Goal: Task Accomplishment & Management: Complete application form

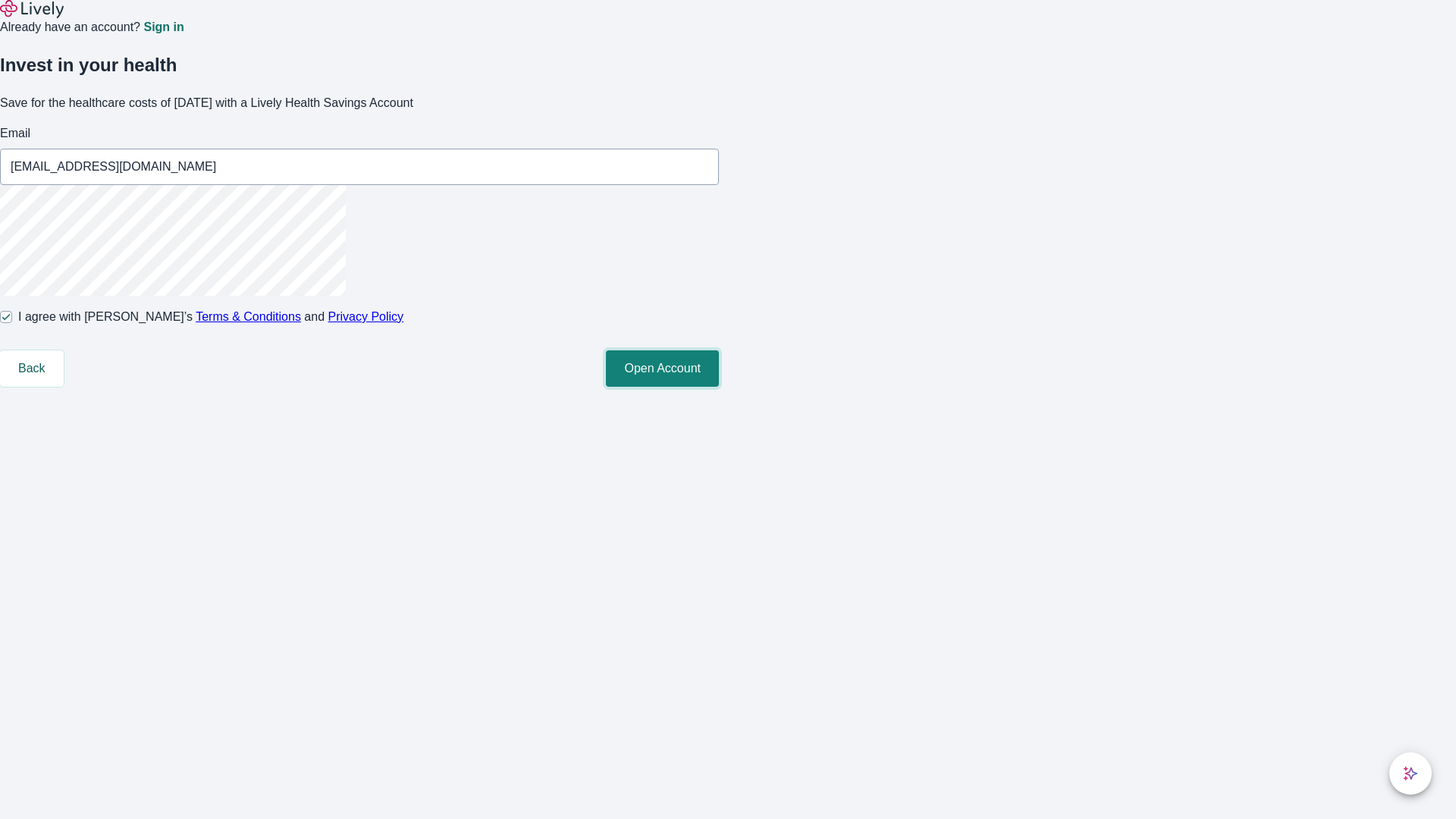
click at [719, 387] on button "Open Account" at bounding box center [662, 368] width 113 height 36
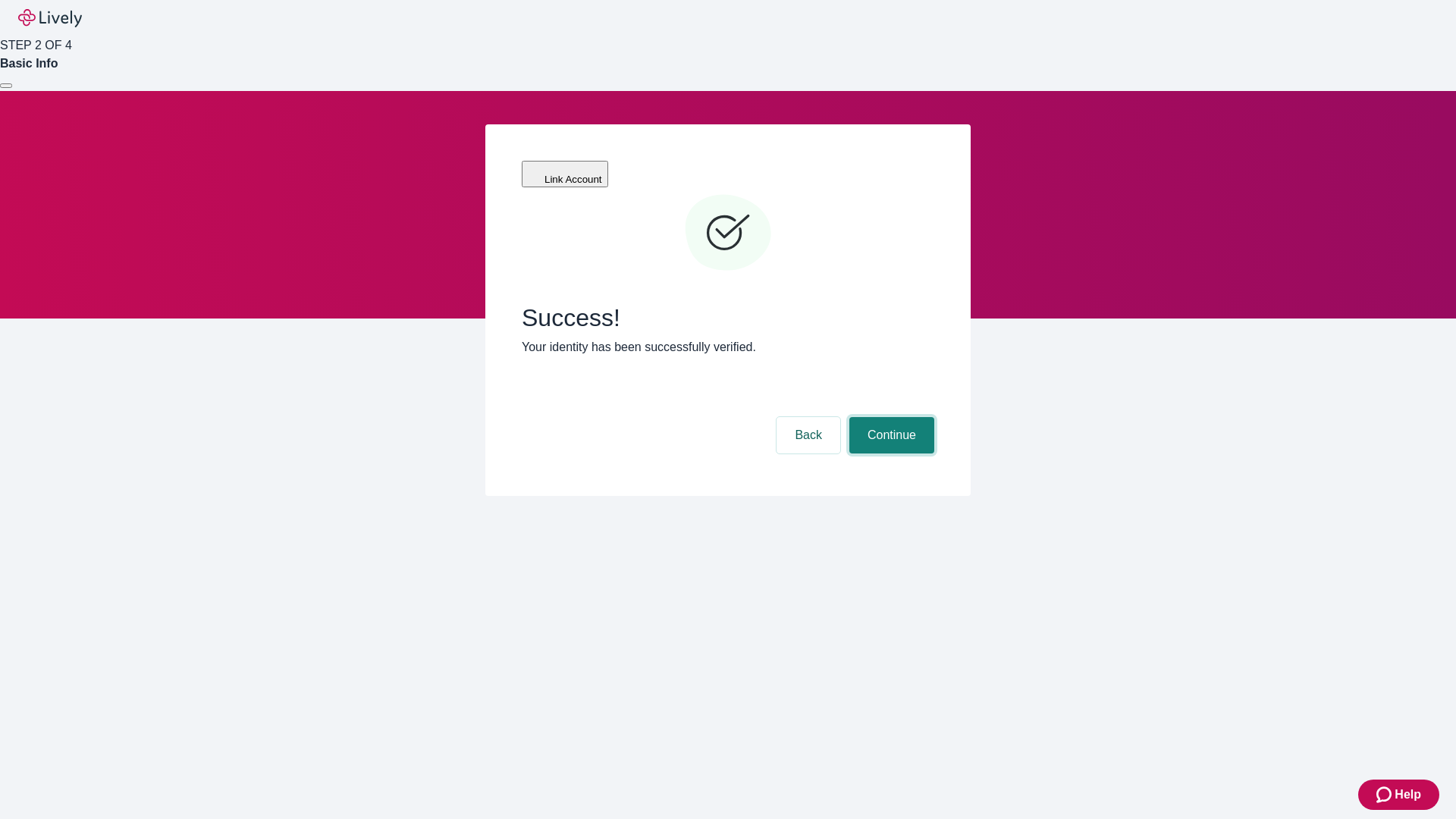
click at [890, 417] on button "Continue" at bounding box center [892, 435] width 85 height 36
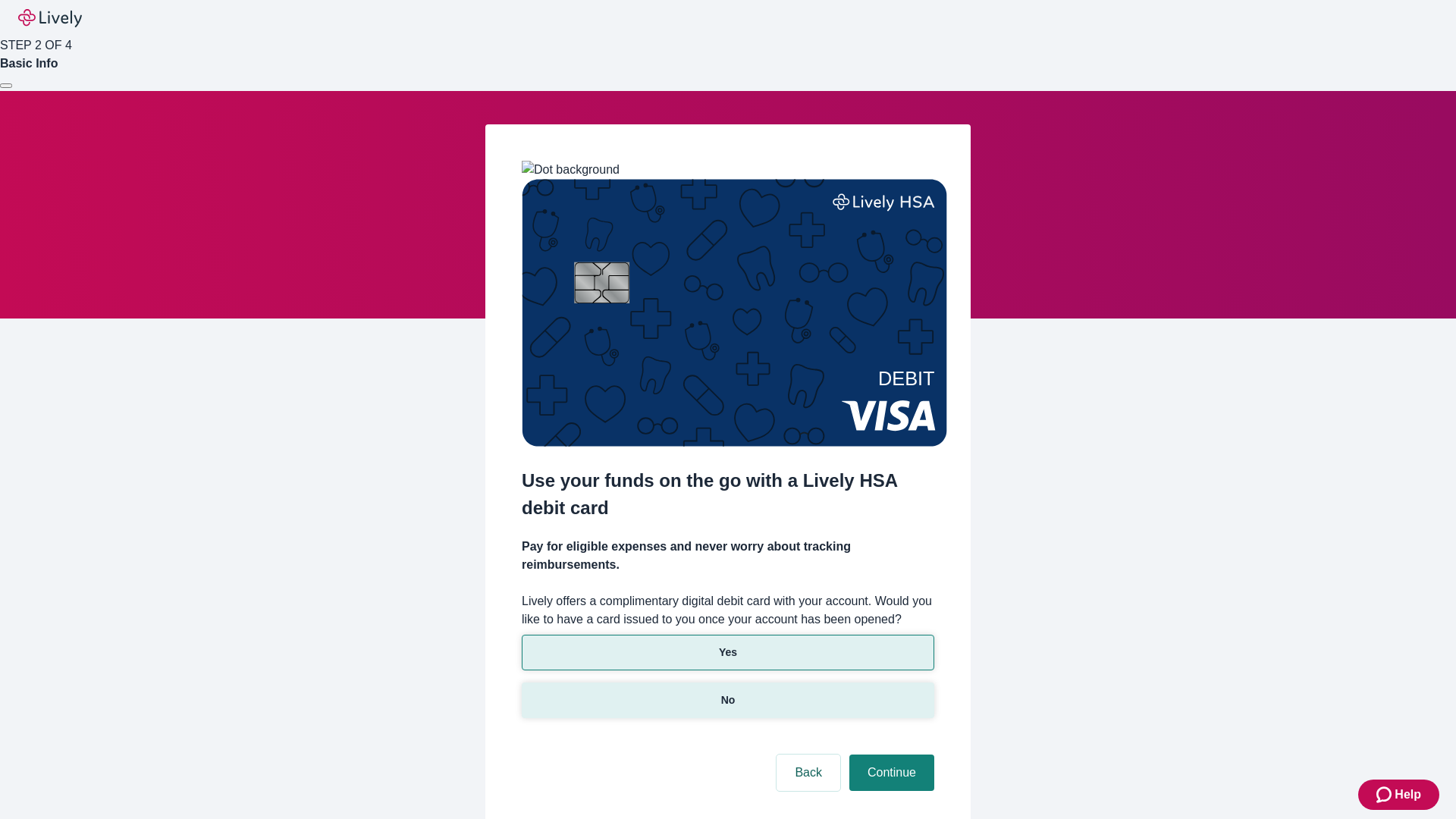
click at [728, 692] on p "No" at bounding box center [728, 700] width 14 height 16
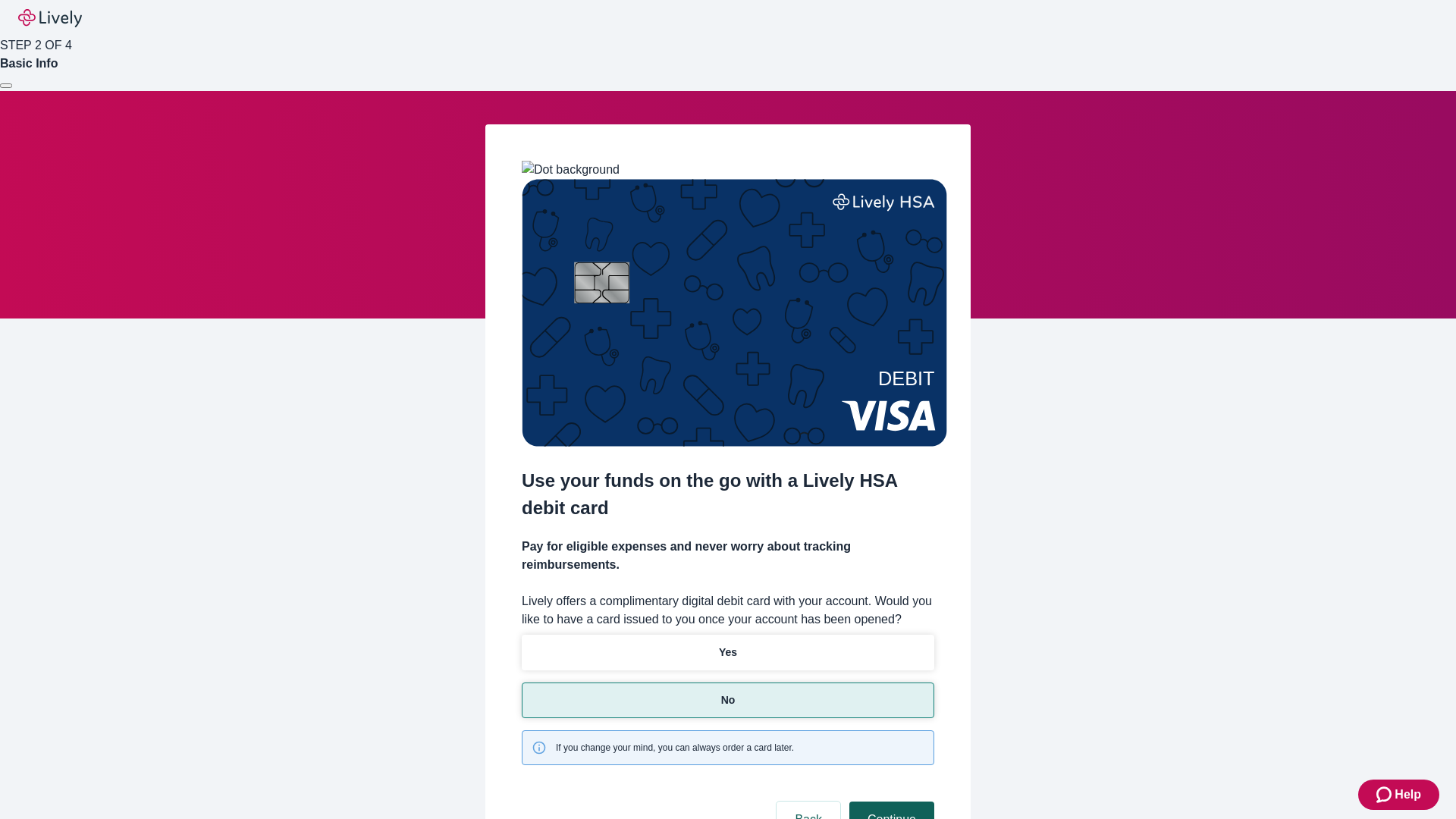
click at [890, 801] on button "Continue" at bounding box center [892, 819] width 85 height 36
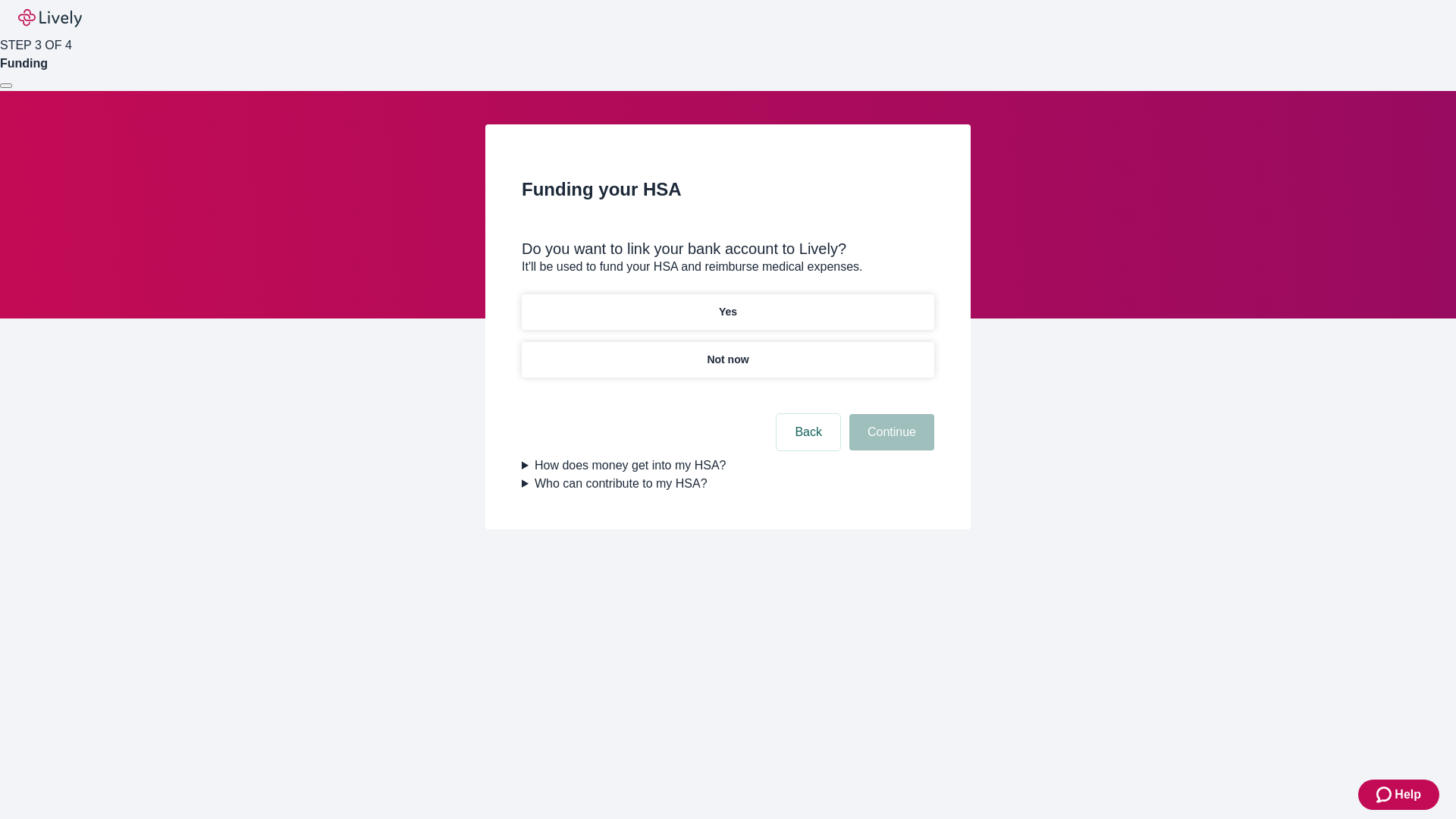
click at [728, 304] on p "Yes" at bounding box center [728, 312] width 19 height 16
click at [890, 414] on button "Continue" at bounding box center [892, 432] width 85 height 36
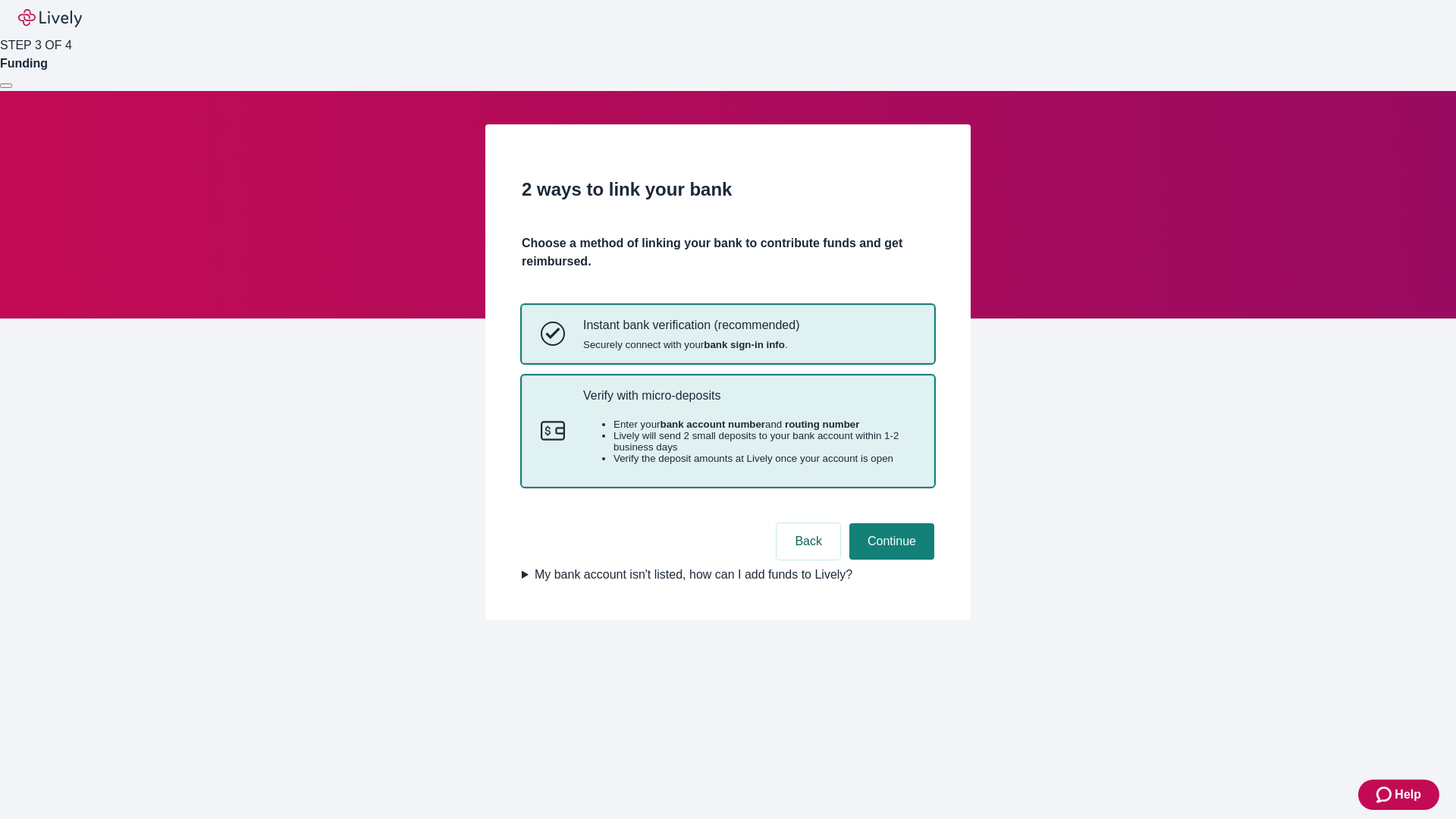
click at [749, 403] on p "Verify with micro-deposits" at bounding box center [749, 396] width 332 height 14
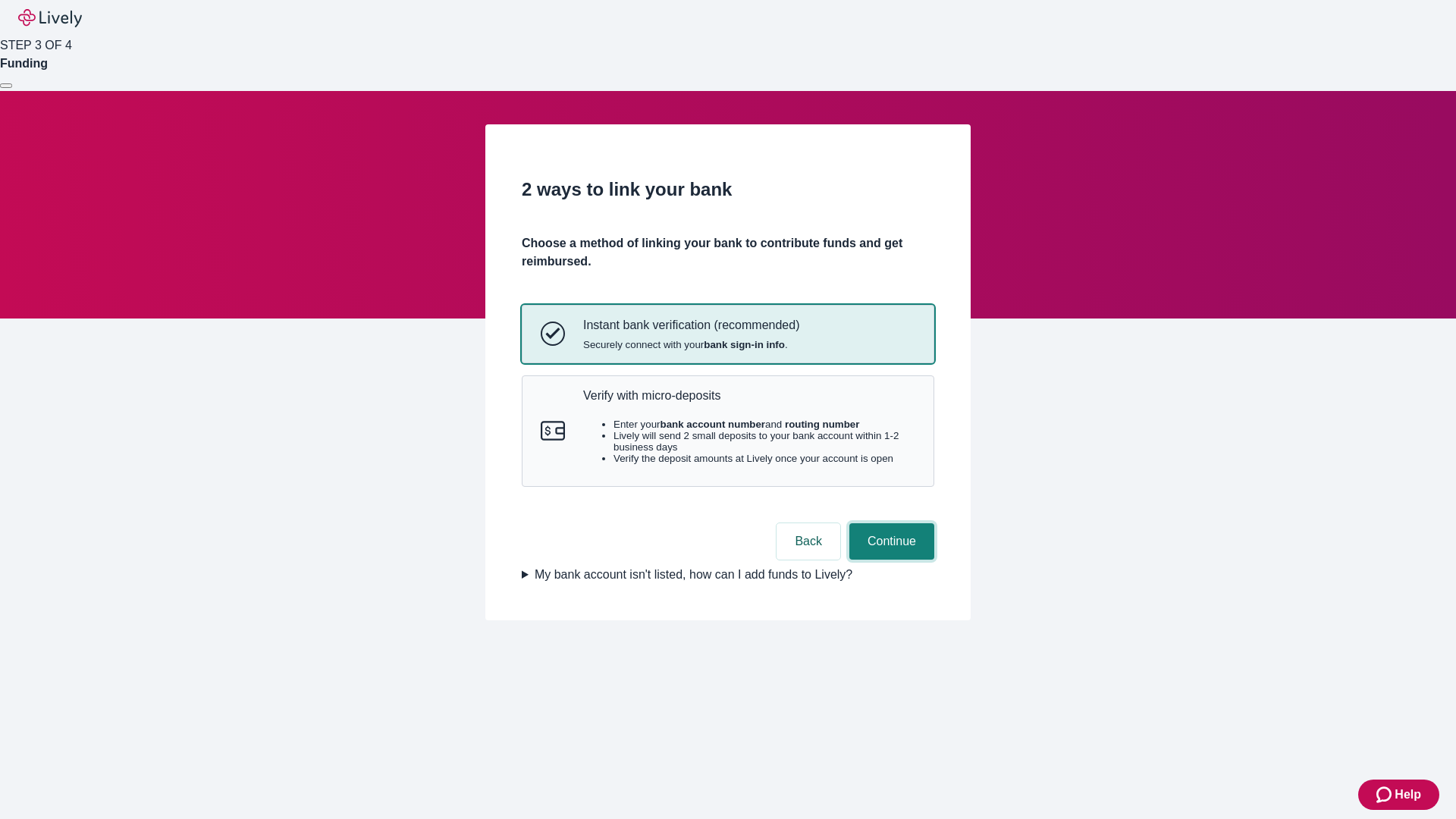
click at [890, 560] on button "Continue" at bounding box center [892, 541] width 85 height 36
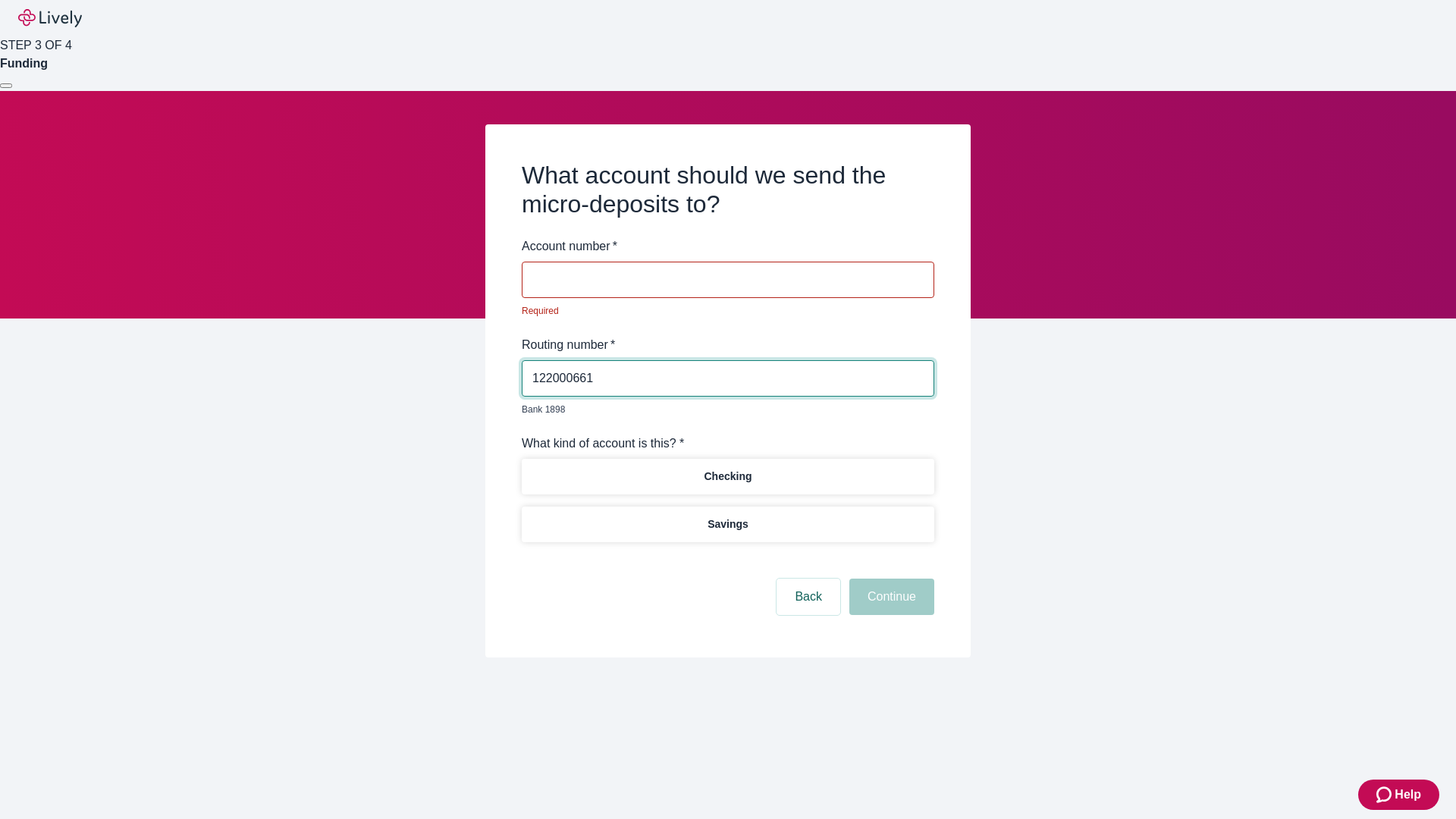
type input "122000661"
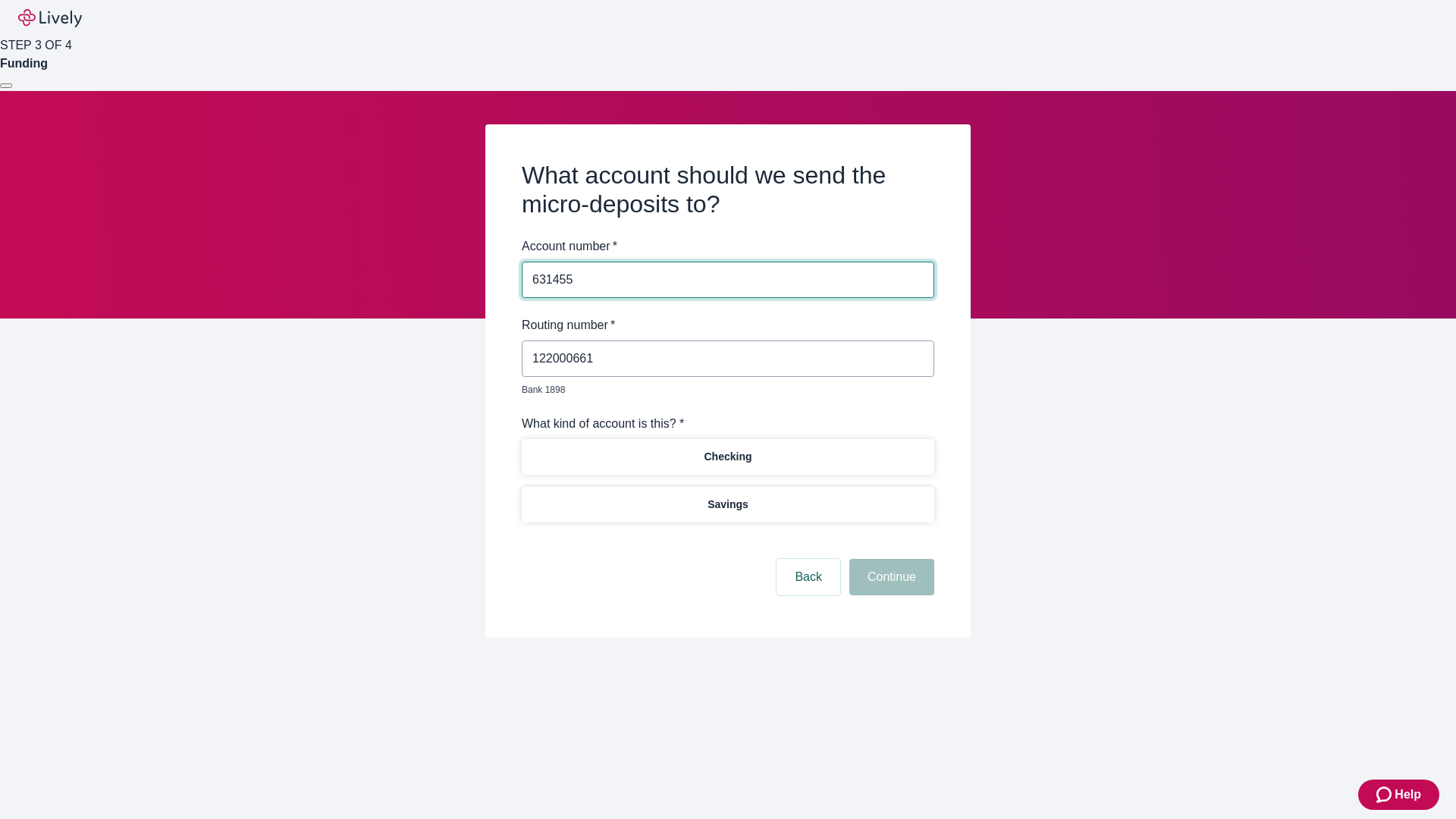
type input "631455"
click at [728, 449] on p "Checking" at bounding box center [728, 457] width 48 height 16
click at [890, 560] on button "Continue" at bounding box center [892, 577] width 85 height 36
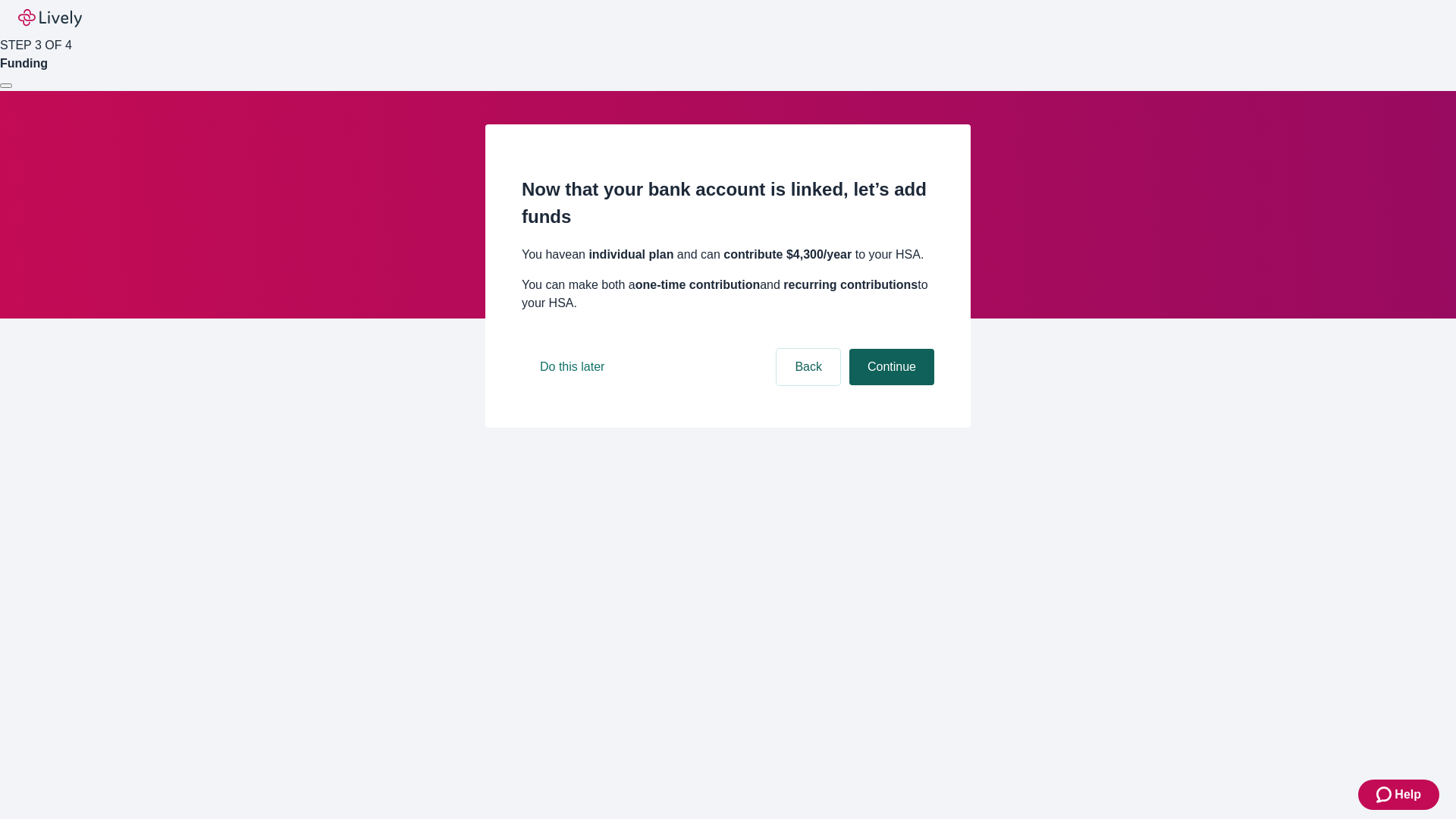
click at [890, 385] on button "Continue" at bounding box center [892, 366] width 85 height 36
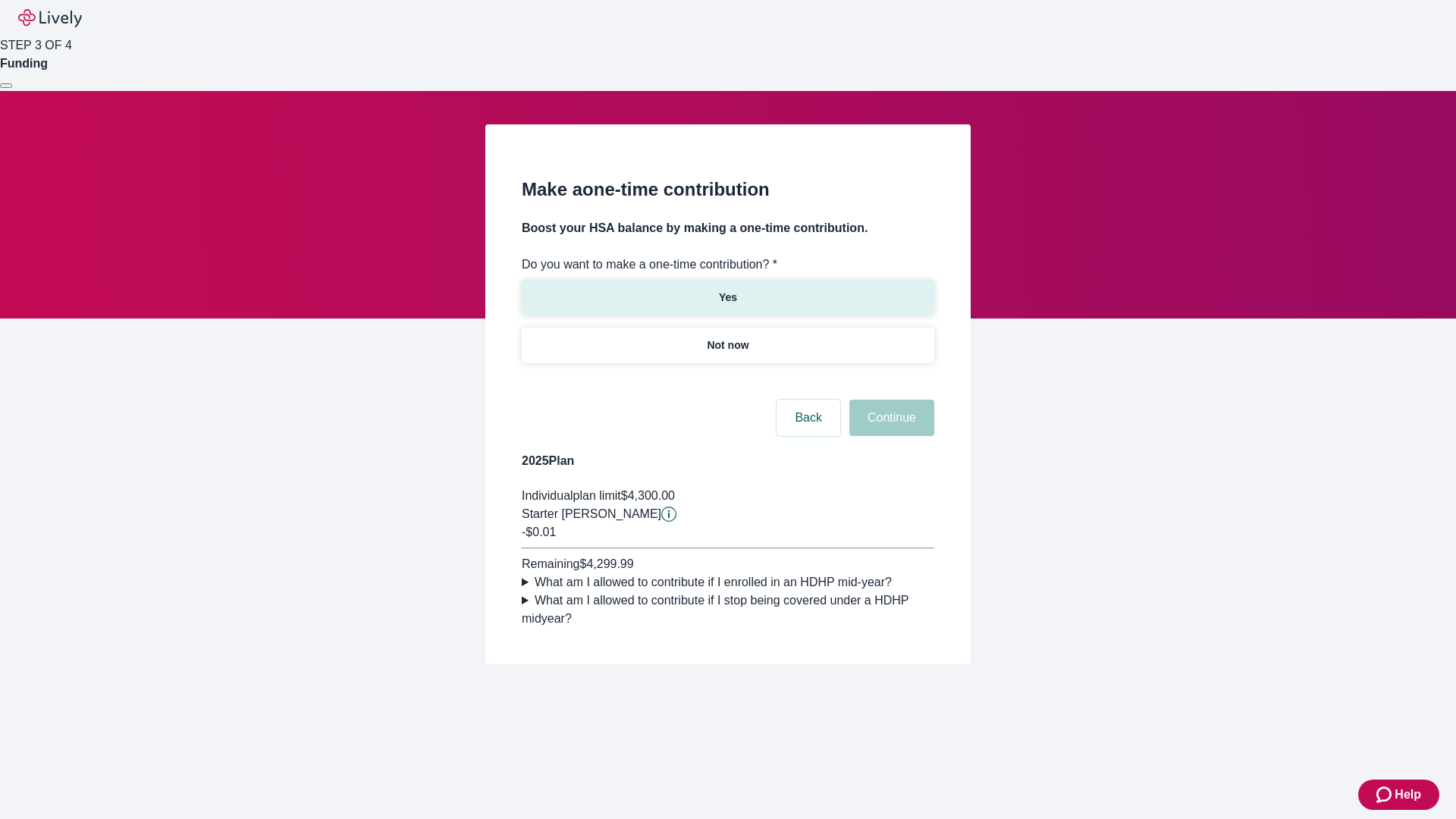
click at [728, 289] on p "Yes" at bounding box center [728, 297] width 19 height 16
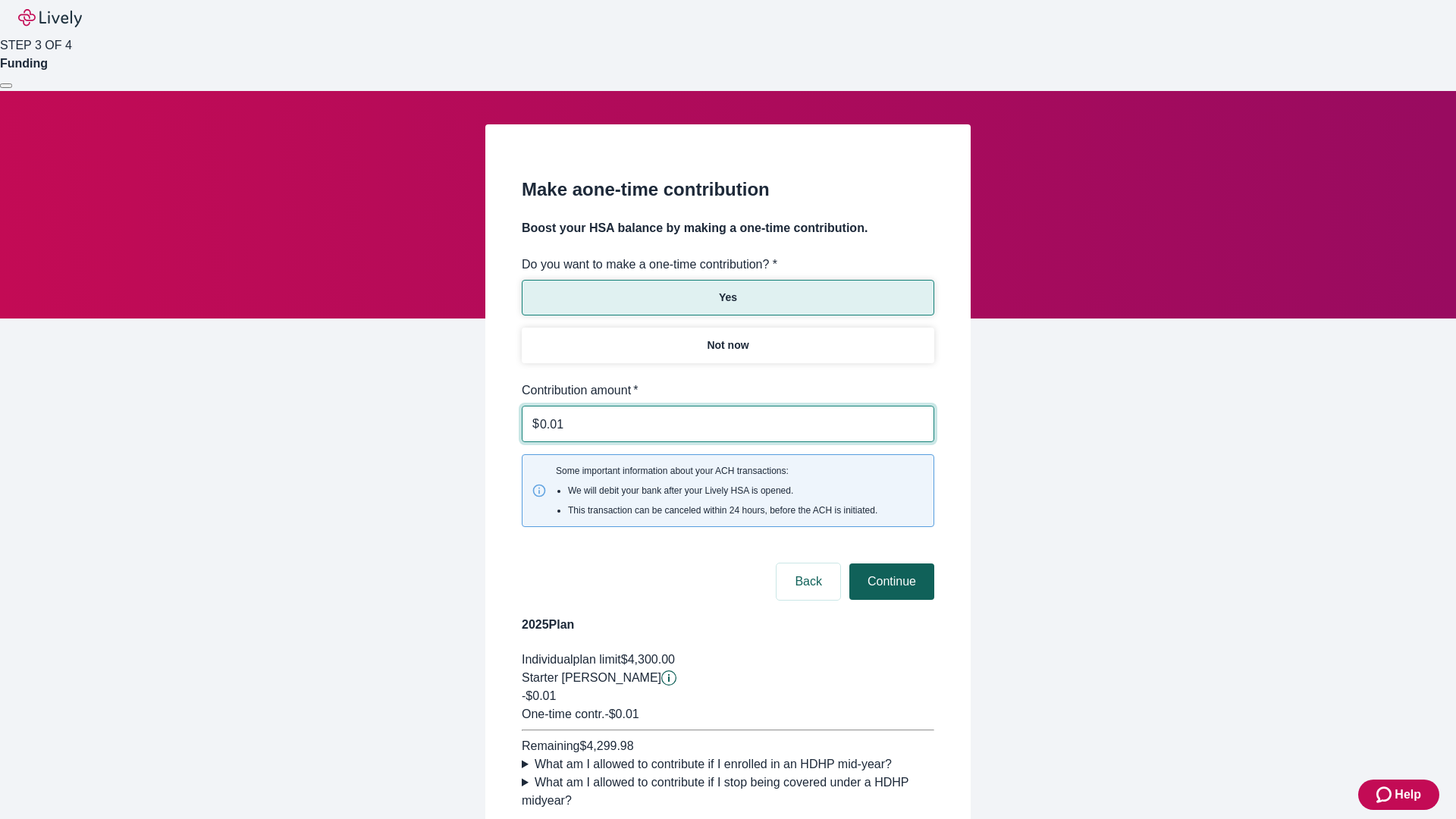
type input "0.01"
click at [890, 563] on button "Continue" at bounding box center [892, 581] width 85 height 36
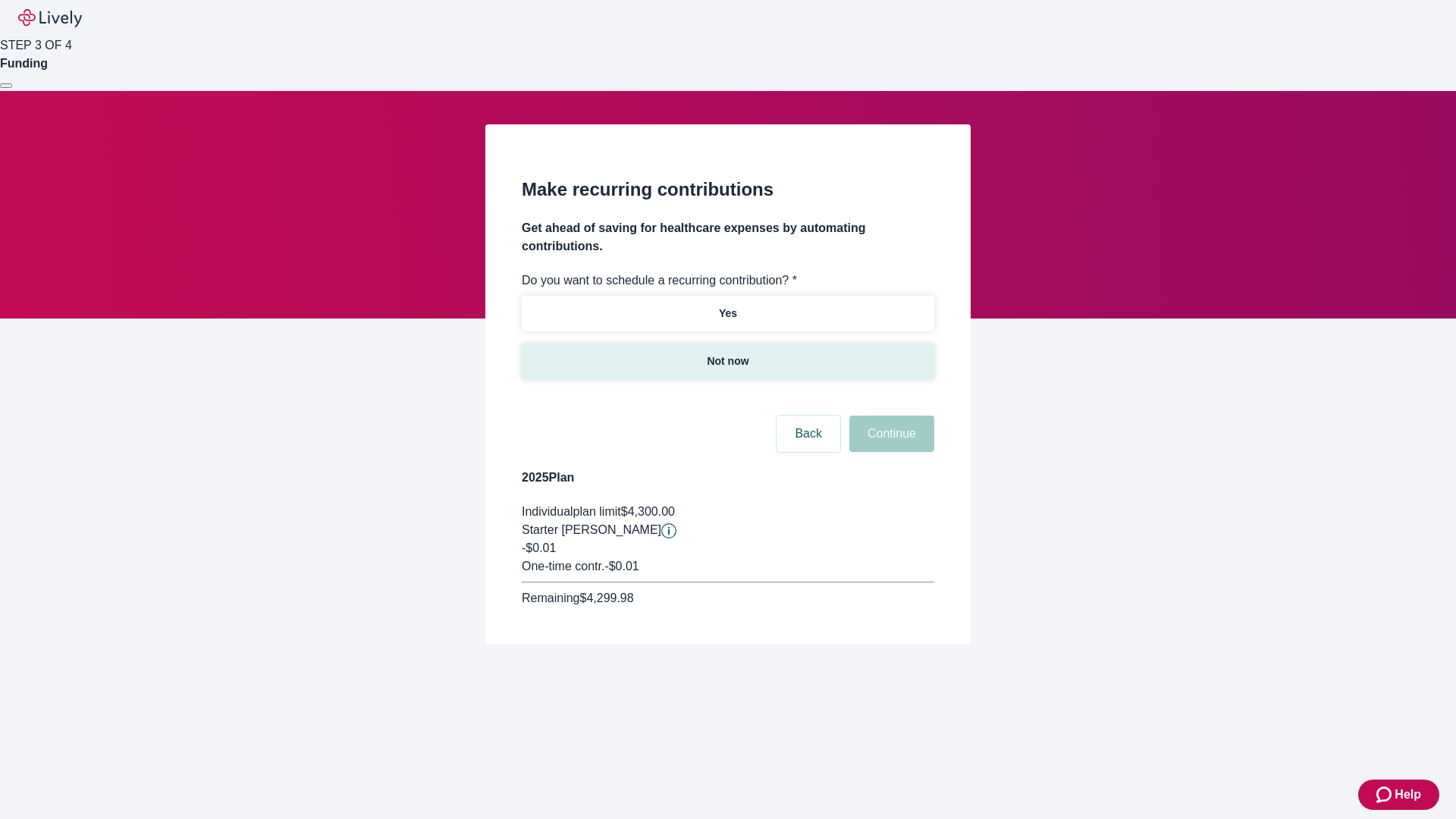
click at [728, 353] on p "Not now" at bounding box center [728, 361] width 42 height 16
click at [890, 415] on button "Continue" at bounding box center [892, 433] width 85 height 36
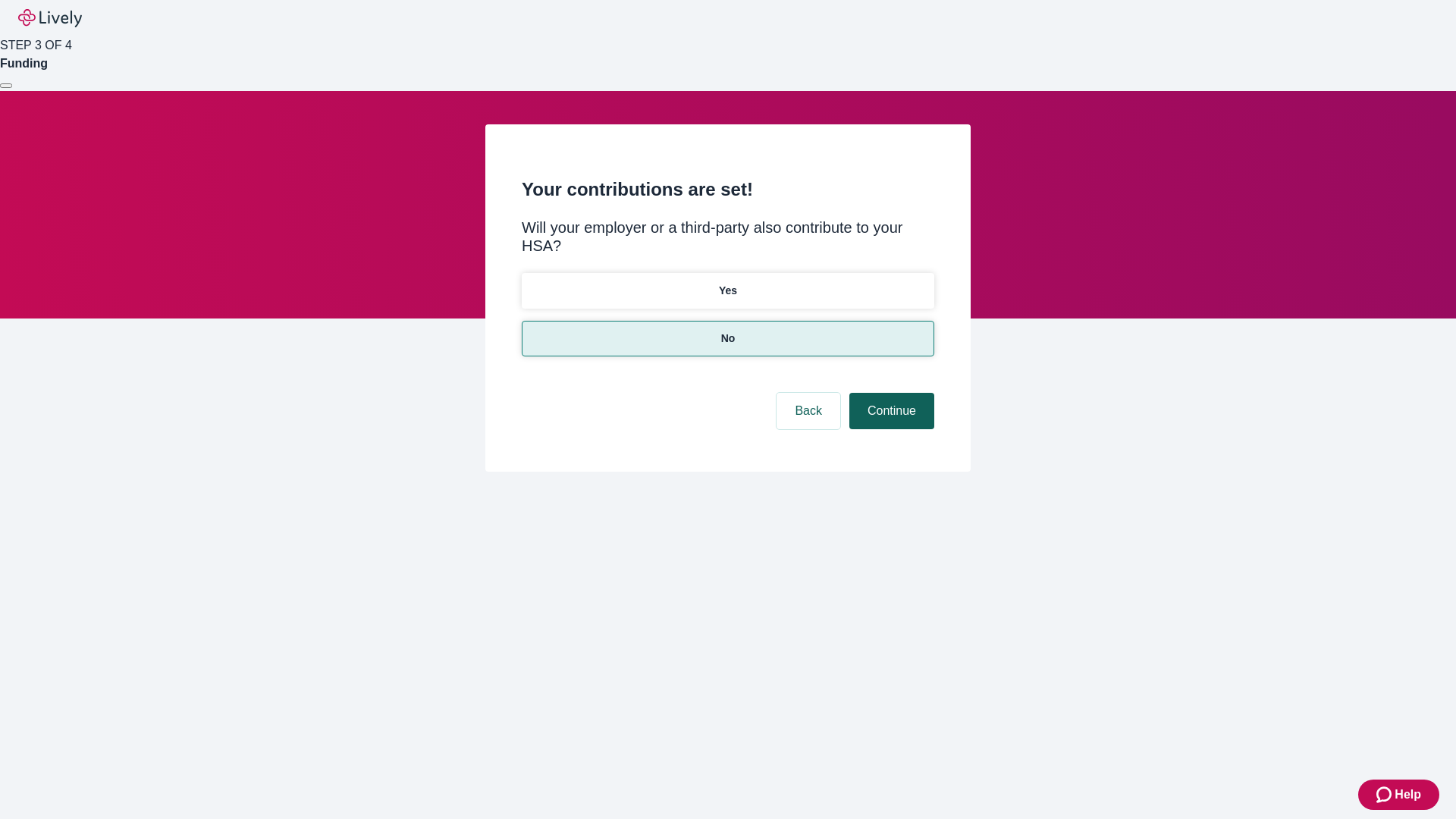
click at [890, 393] on button "Continue" at bounding box center [892, 411] width 85 height 36
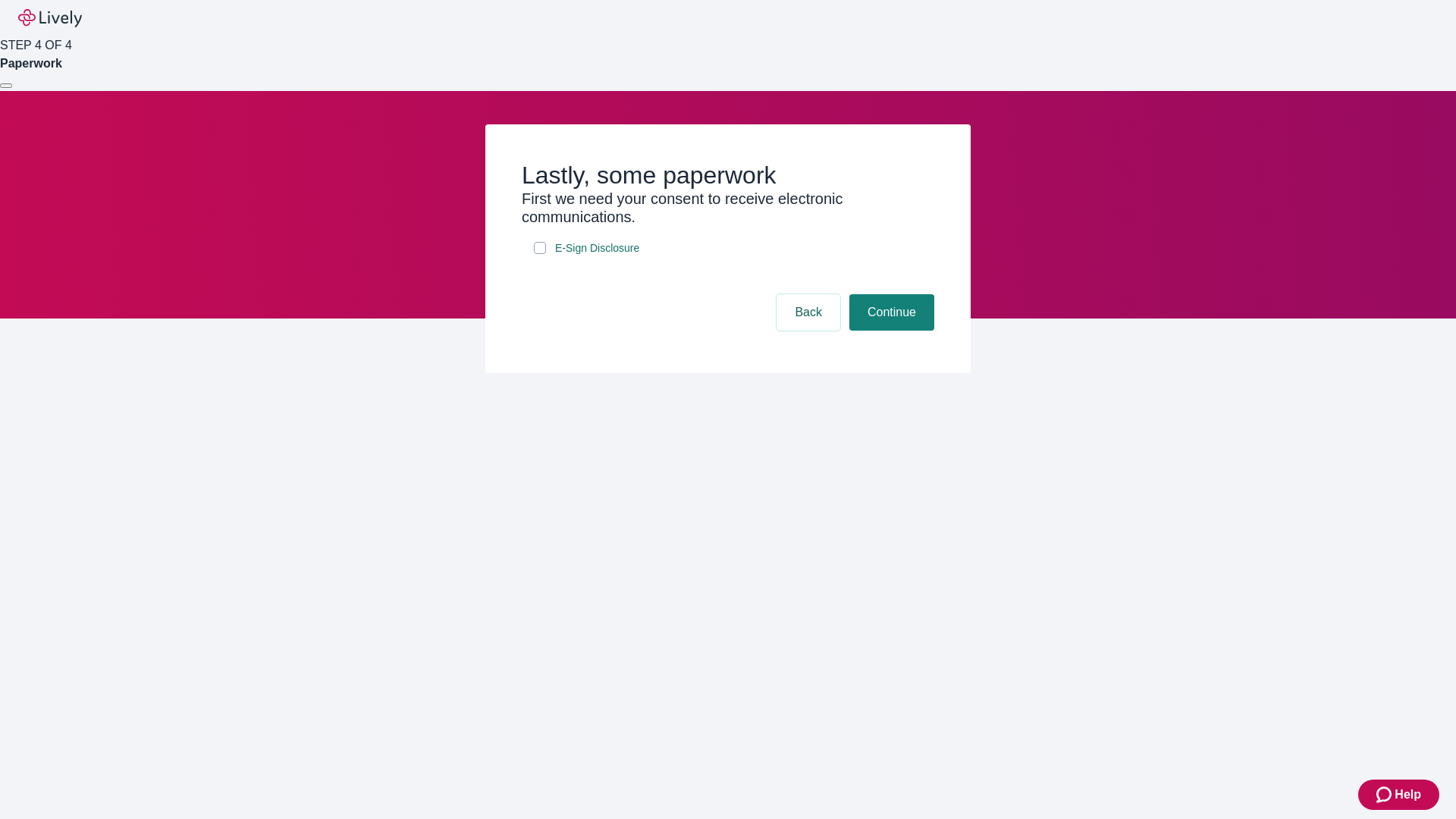
click at [540, 254] on input "E-Sign Disclosure" at bounding box center [540, 248] width 12 height 12
checkbox input "true"
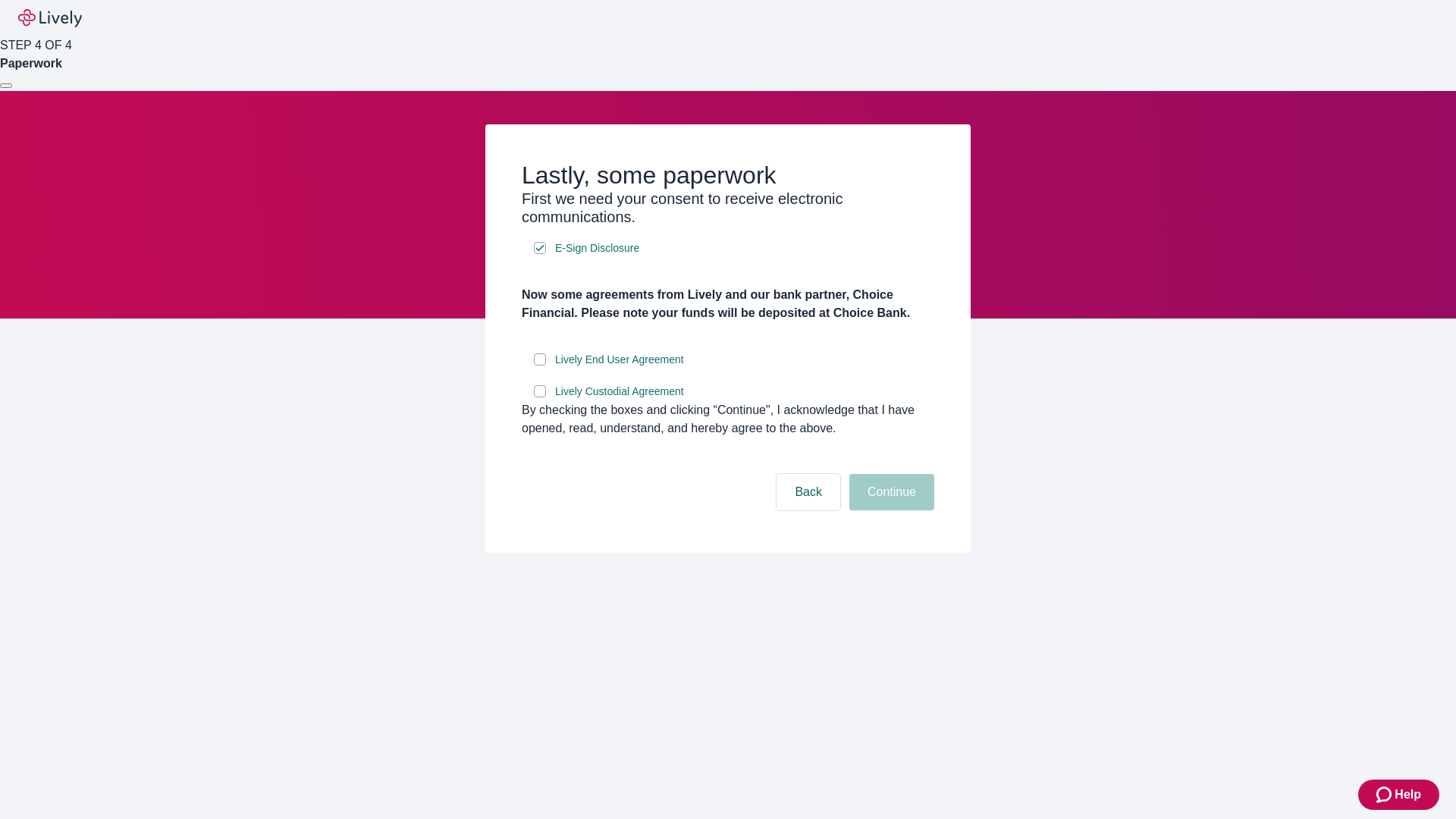
click at [540, 366] on input "Lively End User Agreement" at bounding box center [540, 359] width 12 height 12
checkbox input "true"
click at [540, 398] on input "Lively Custodial Agreement" at bounding box center [540, 391] width 12 height 12
checkbox input "true"
click at [890, 510] on button "Continue" at bounding box center [892, 492] width 85 height 36
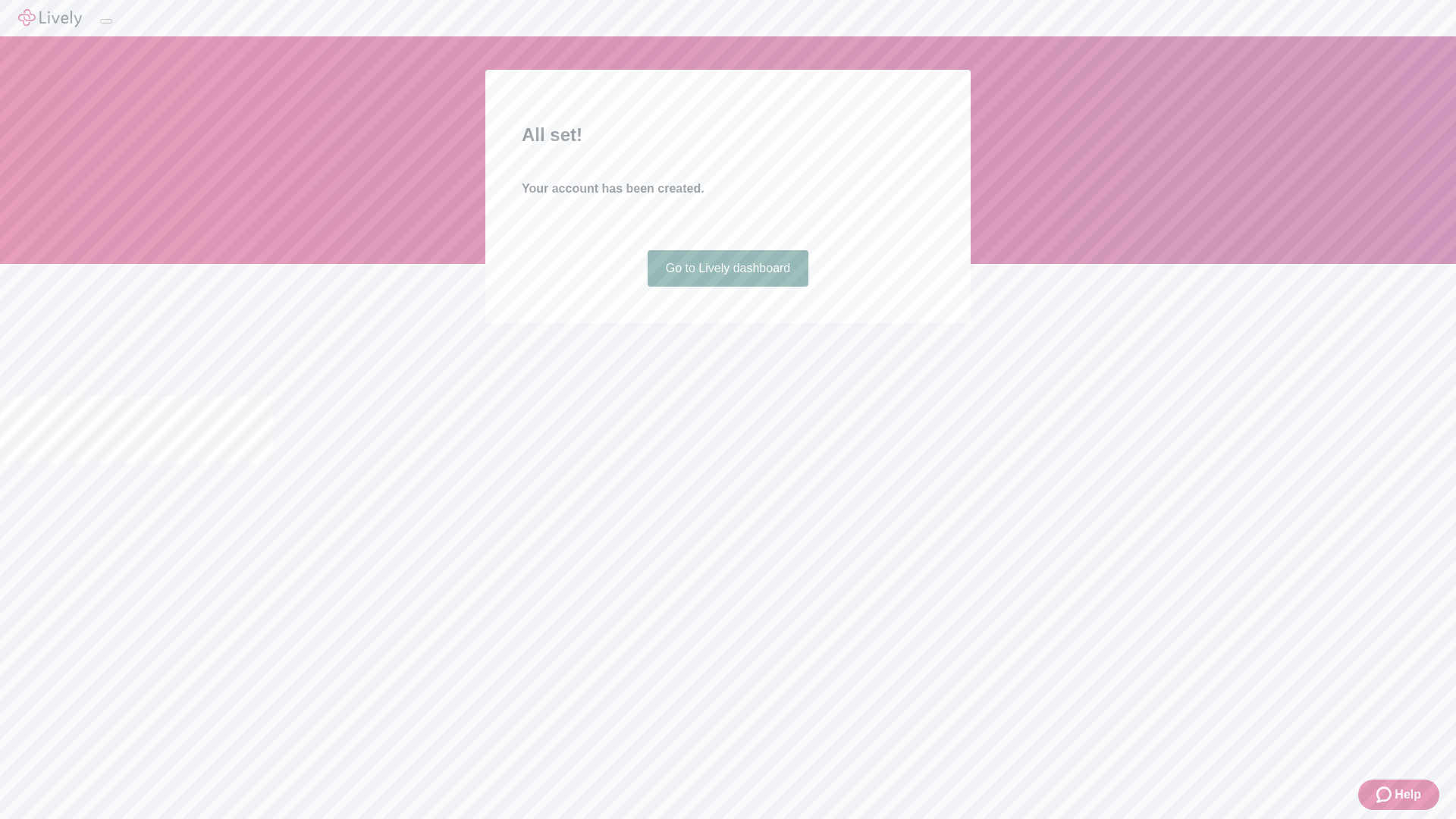
click at [728, 287] on link "Go to Lively dashboard" at bounding box center [728, 268] width 161 height 36
